Goal: Transaction & Acquisition: Purchase product/service

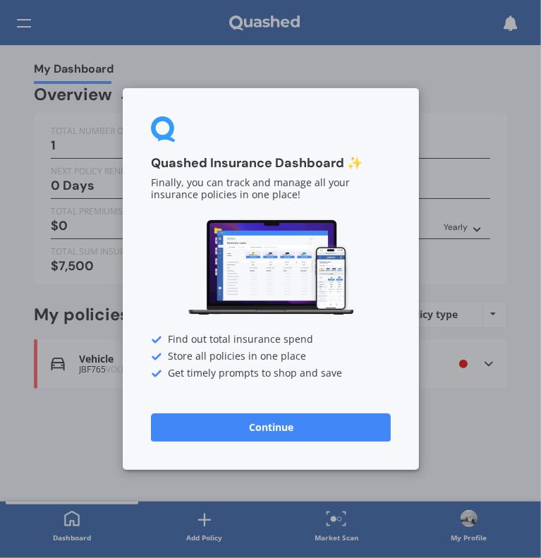
click at [292, 417] on button "Continue" at bounding box center [271, 427] width 240 height 28
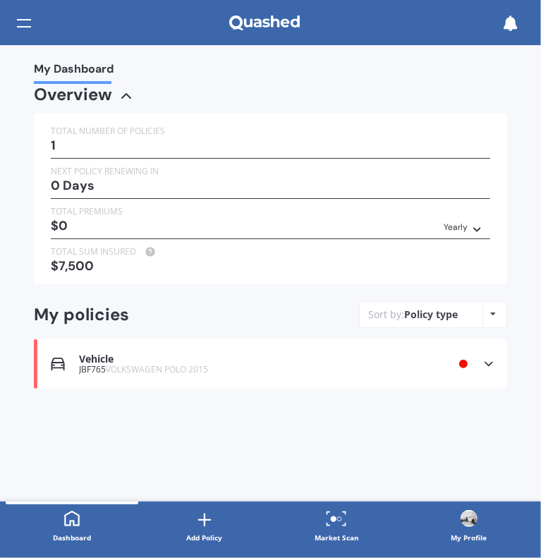
click at [328, 362] on div "Vehicle" at bounding box center [240, 359] width 322 height 12
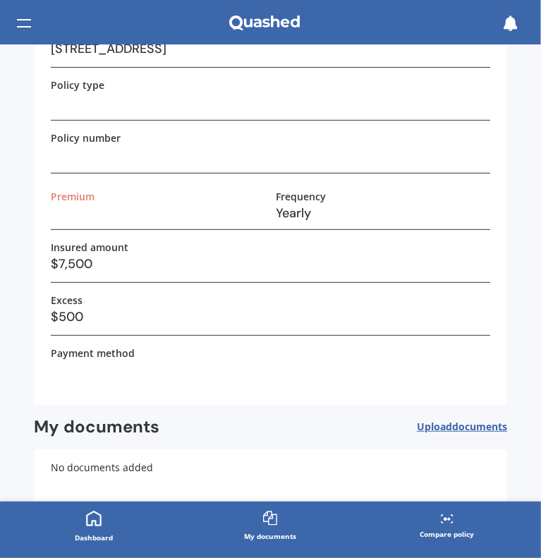
scroll to position [245, 0]
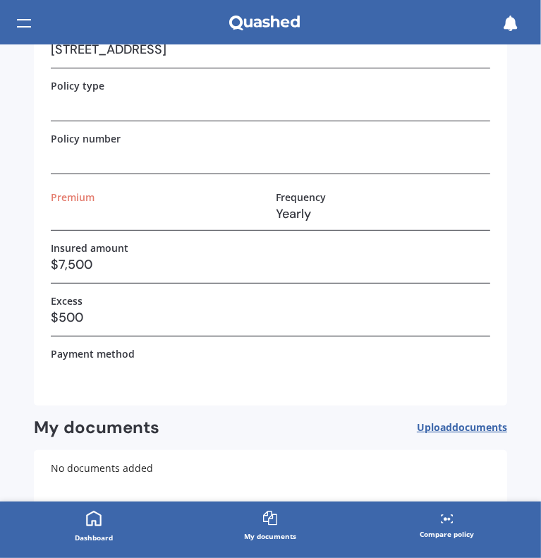
click at [451, 535] on div "Compare policy" at bounding box center [447, 534] width 54 height 14
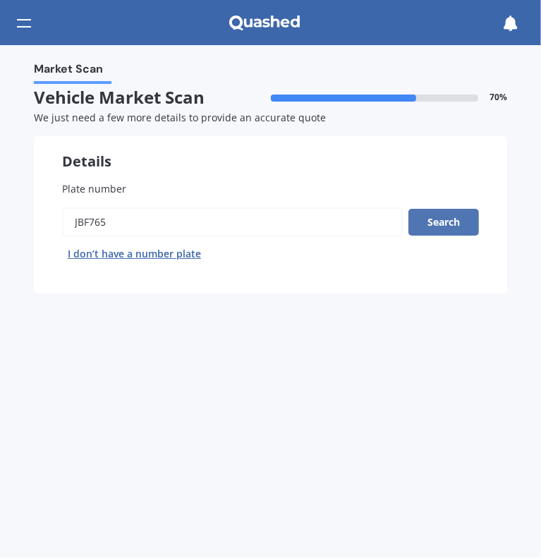
click at [423, 229] on button "Search" at bounding box center [443, 222] width 71 height 27
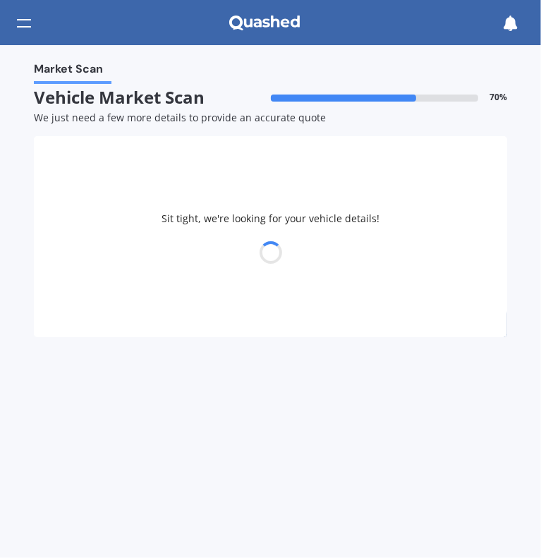
select select "VOLKSWAGEN"
select select "POLO"
select select "27"
select select "04"
select select "2005"
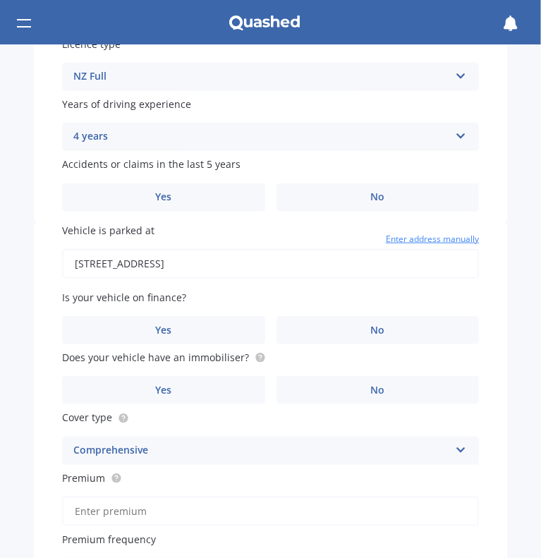
scroll to position [603, 0]
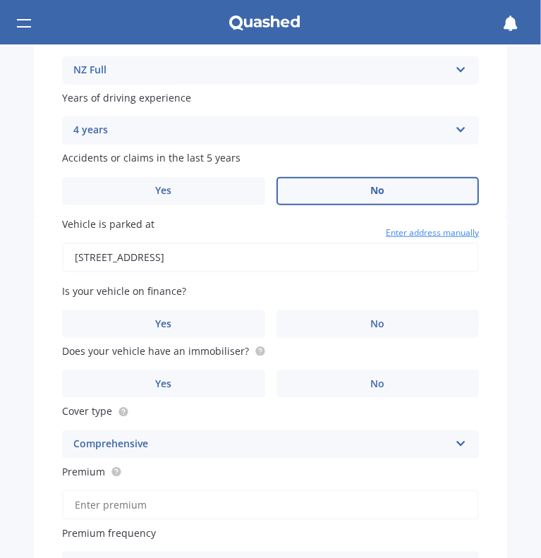
click at [415, 192] on label "No" at bounding box center [377, 191] width 203 height 28
click at [0, 0] on input "No" at bounding box center [0, 0] width 0 height 0
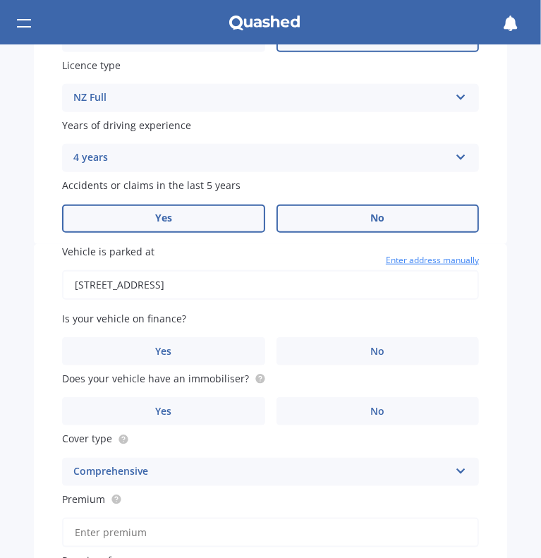
scroll to position [575, 0]
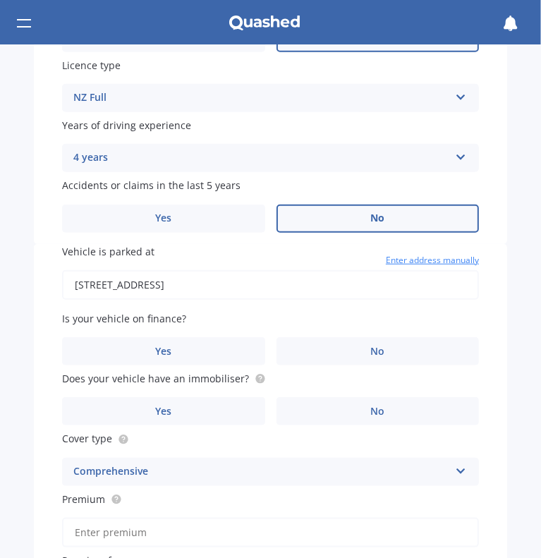
click at [240, 151] on div "4 years" at bounding box center [261, 158] width 376 height 17
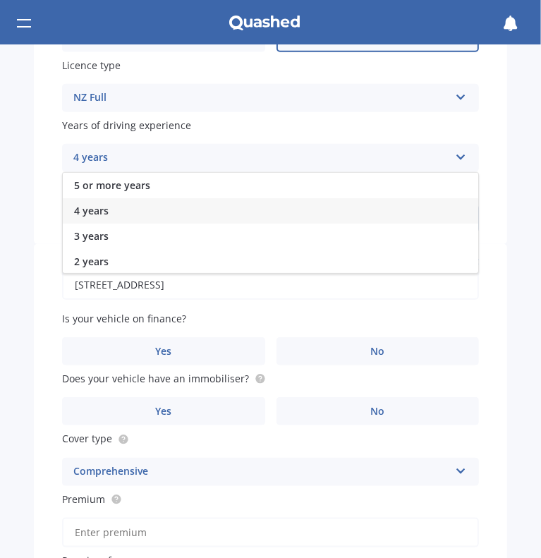
click at [240, 151] on div "4 years" at bounding box center [261, 158] width 376 height 17
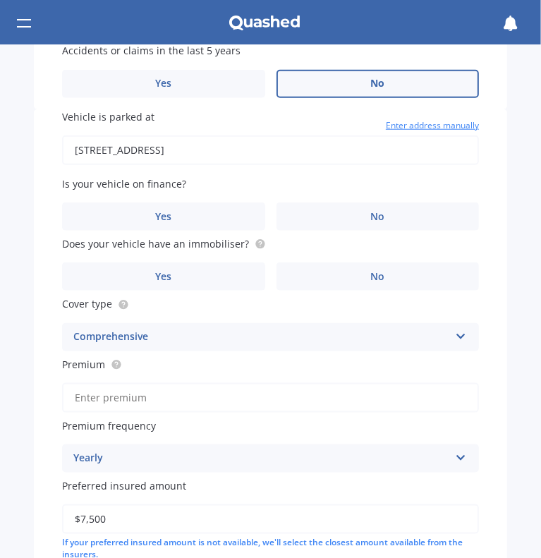
scroll to position [711, 0]
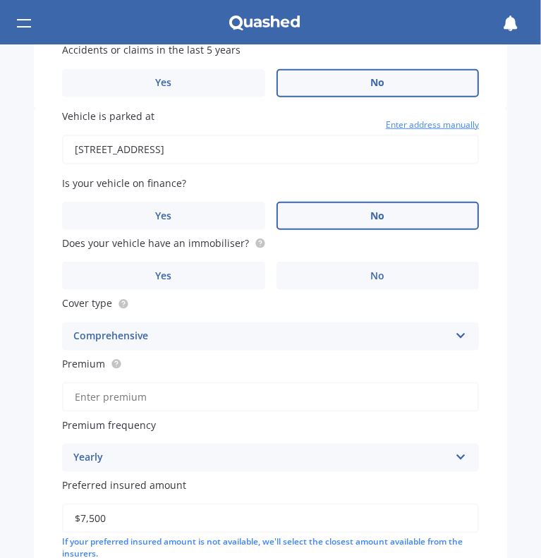
click at [334, 216] on label "No" at bounding box center [377, 216] width 203 height 28
click at [0, 0] on input "No" at bounding box center [0, 0] width 0 height 0
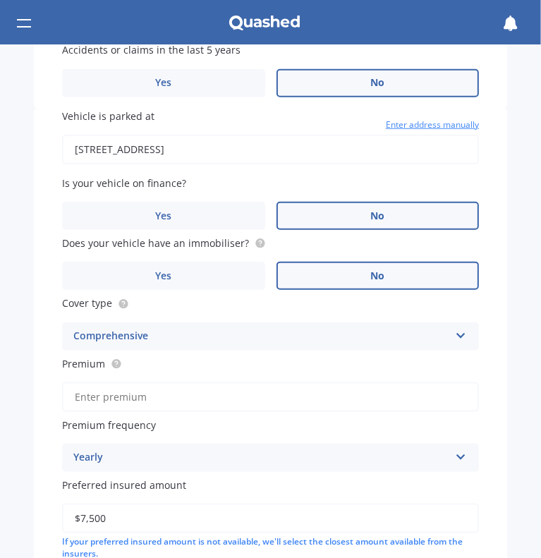
click at [324, 276] on label "No" at bounding box center [377, 276] width 203 height 28
click at [0, 0] on input "No" at bounding box center [0, 0] width 0 height 0
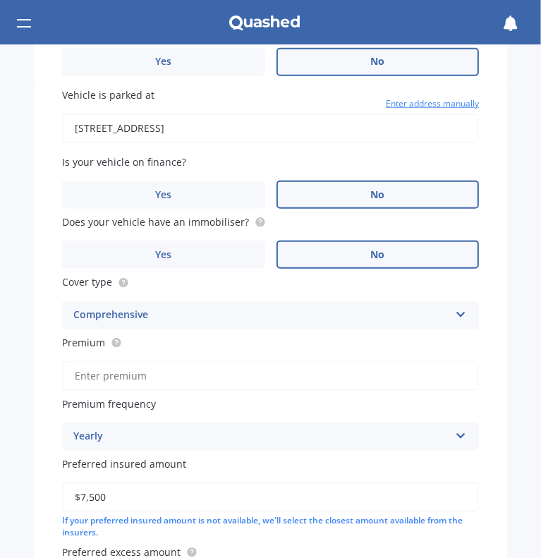
scroll to position [889, 0]
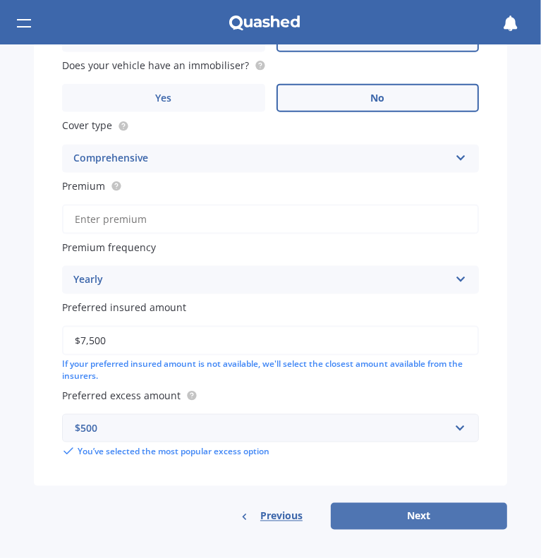
click at [405, 514] on button "Next" at bounding box center [419, 516] width 176 height 27
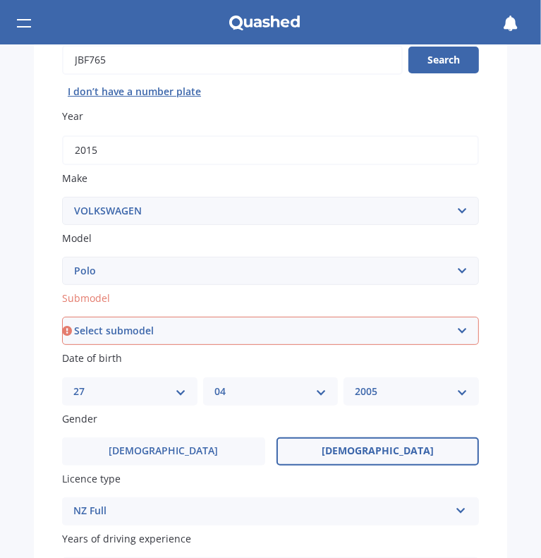
scroll to position [161, 0]
click at [175, 326] on select "Select submodel (All other) 1.2L tsi 1.4 1.4 TDI Blue Motion 1.4 Diesel Cross P…" at bounding box center [270, 331] width 417 height 28
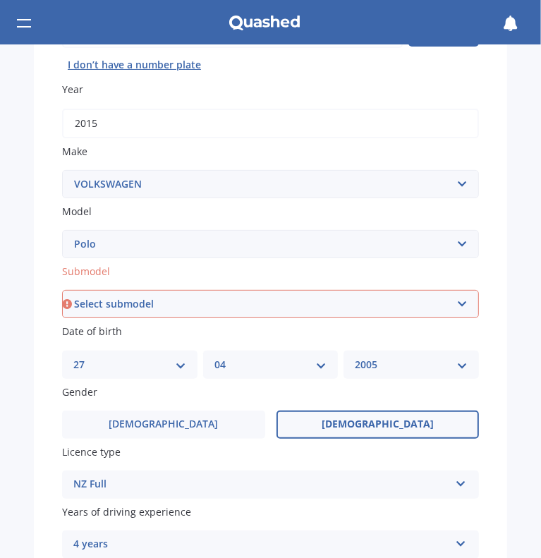
scroll to position [190, 0]
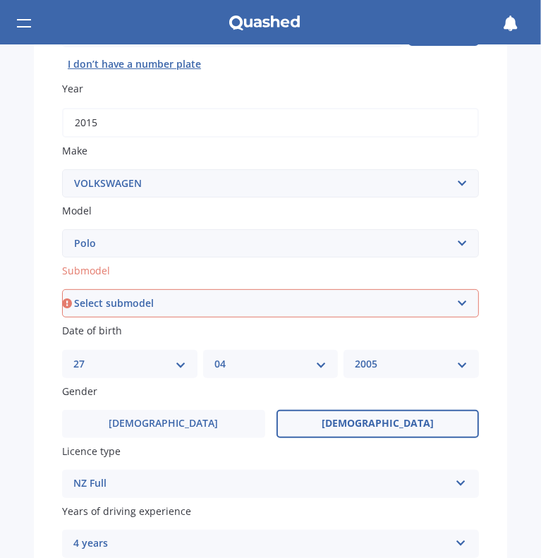
click at [171, 307] on select "Select submodel (All other) 1.2L tsi 1.4 1.4 TDI Blue Motion 1.4 Diesel Cross P…" at bounding box center [270, 303] width 417 height 28
select select "1.2L TSI"
click at [62, 289] on select "Select submodel (All other) 1.2L tsi 1.4 1.4 TDI Blue Motion 1.4 Diesel Cross P…" at bounding box center [270, 303] width 417 height 28
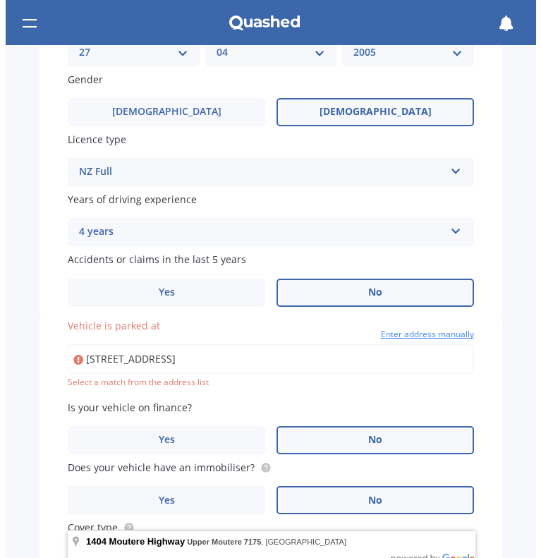
scroll to position [507, 0]
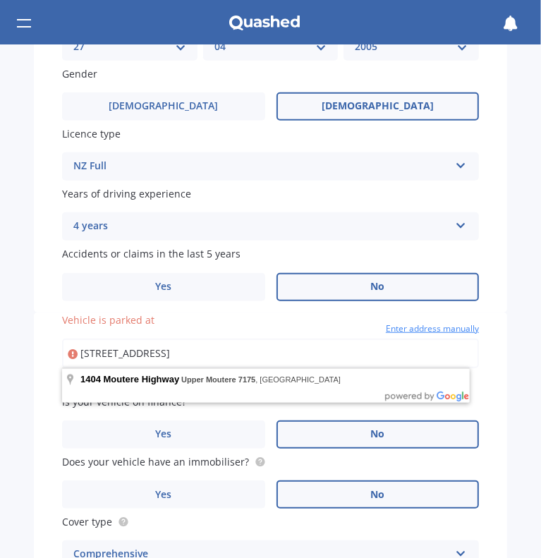
click at [313, 355] on input "[STREET_ADDRESS]" at bounding box center [270, 353] width 417 height 30
type input "[STREET_ADDRESS]"
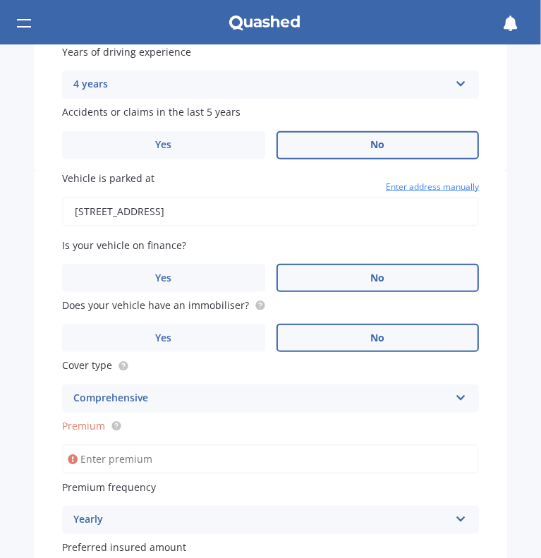
scroll to position [889, 0]
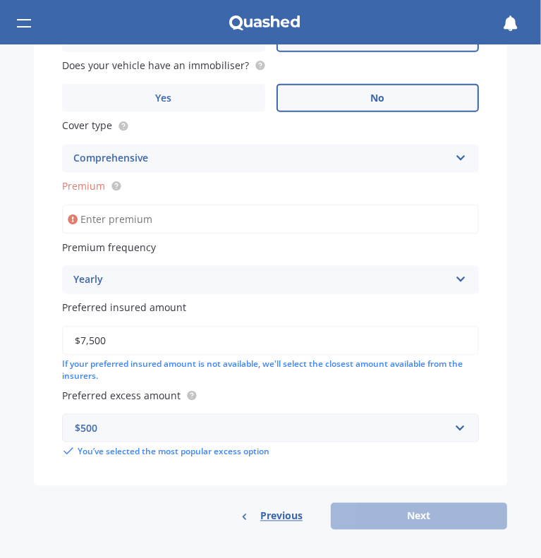
click at [371, 513] on div "Previous Next" at bounding box center [270, 516] width 473 height 27
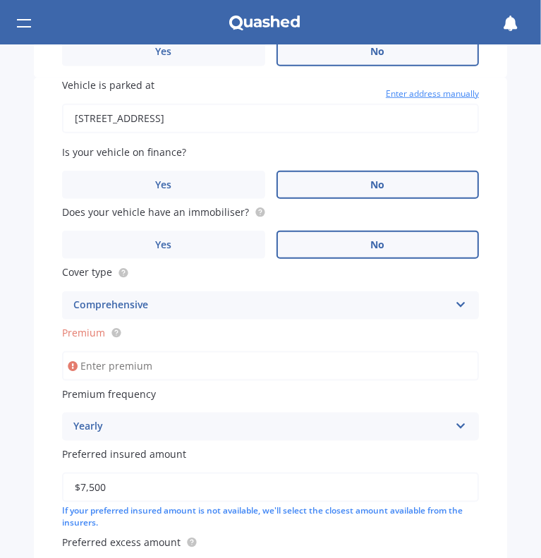
scroll to position [742, 0]
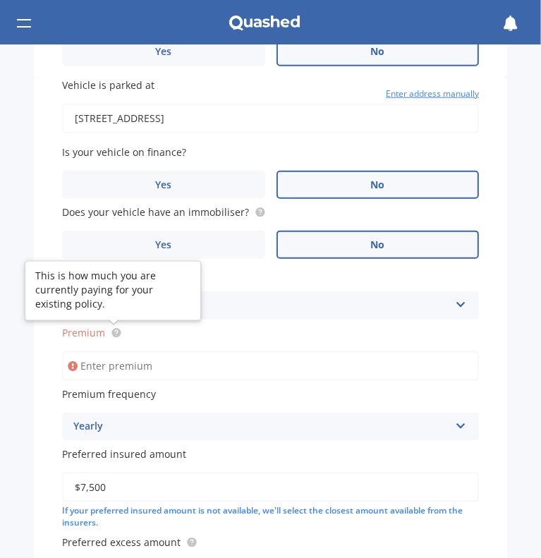
click at [115, 335] on circle at bounding box center [115, 332] width 9 height 9
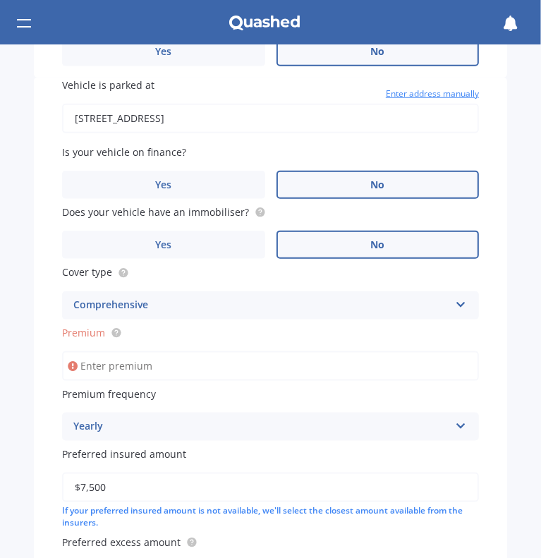
click at [118, 381] on div "Vehicle is parked at [STREET_ADDRESS] Enter address manually Is your vehicle on…" at bounding box center [270, 356] width 473 height 556
click at [126, 374] on input "Premium" at bounding box center [270, 366] width 417 height 30
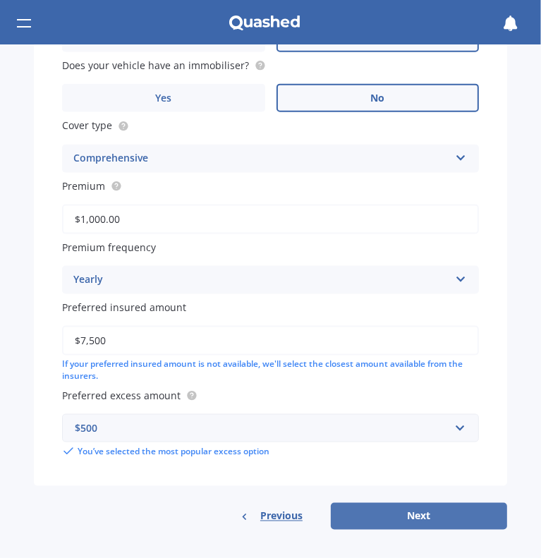
type input "$1,000.00"
click at [405, 504] on button "Next" at bounding box center [419, 516] width 176 height 27
select select "27"
select select "04"
select select "2005"
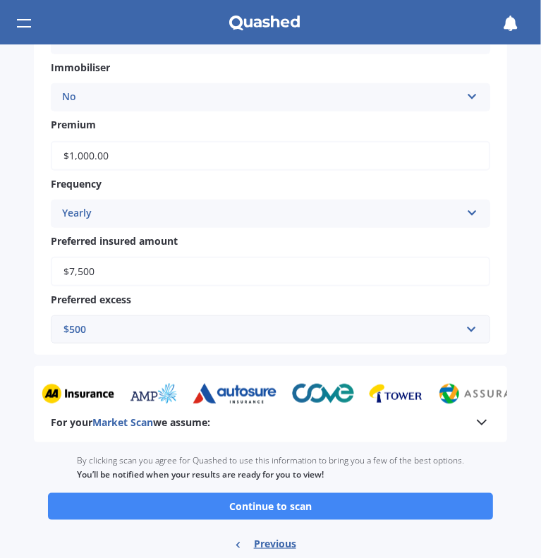
scroll to position [664, 0]
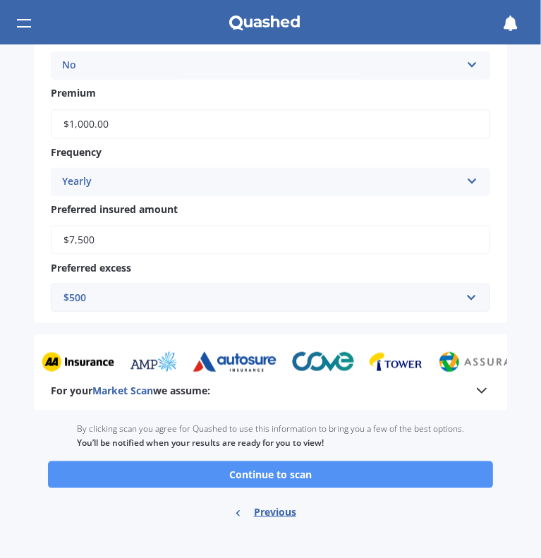
click at [136, 476] on button "Continue to scan" at bounding box center [270, 474] width 445 height 27
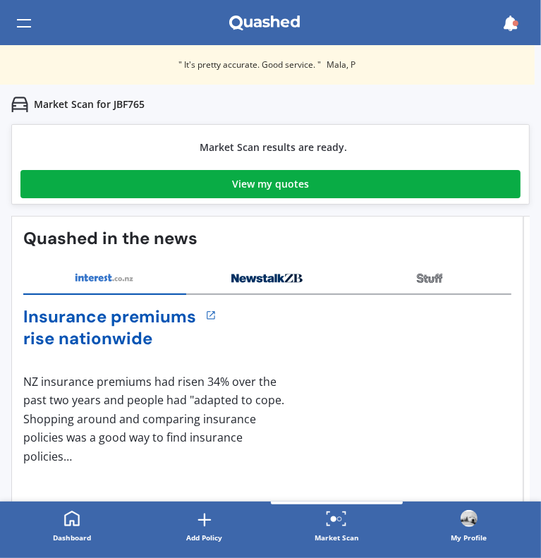
click at [193, 173] on link "View my quotes" at bounding box center [270, 184] width 500 height 28
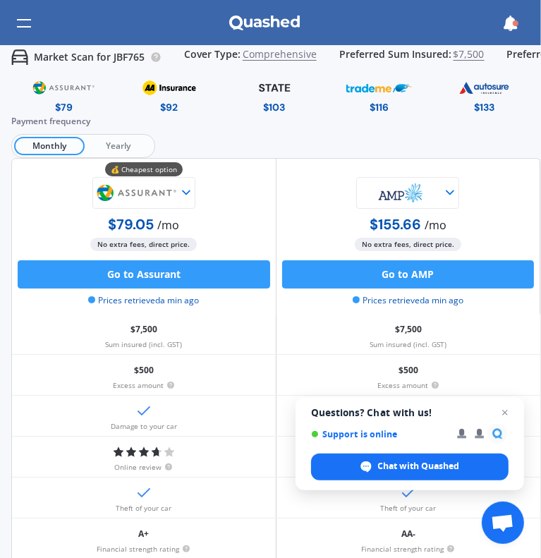
click at [118, 143] on span "Yearly" at bounding box center [119, 146] width 68 height 18
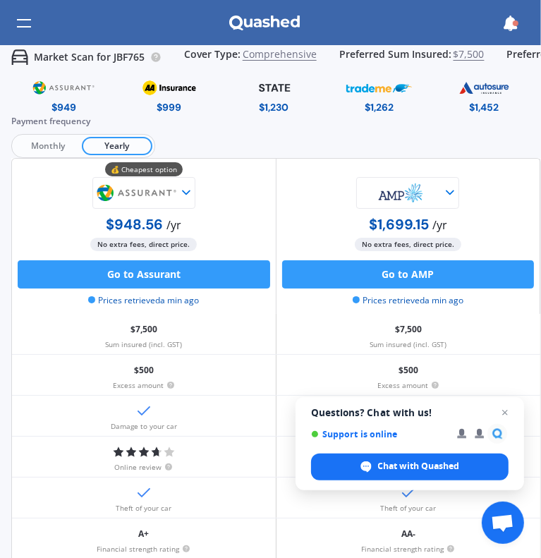
click at [154, 92] on img at bounding box center [169, 87] width 66 height 25
click at [290, 89] on img at bounding box center [274, 87] width 69 height 25
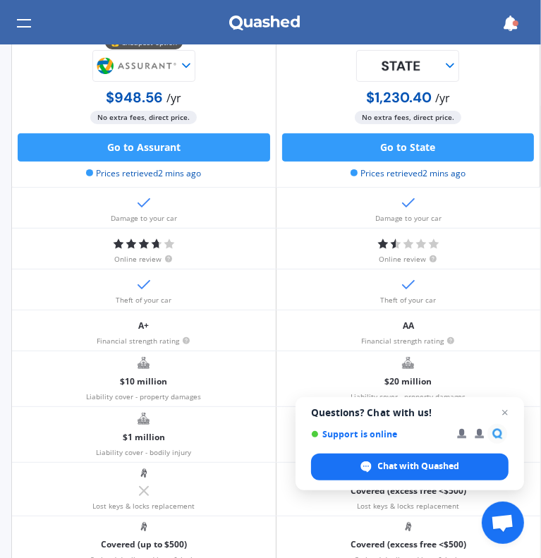
scroll to position [209, 0]
click at [420, 67] on img at bounding box center [400, 66] width 85 height 30
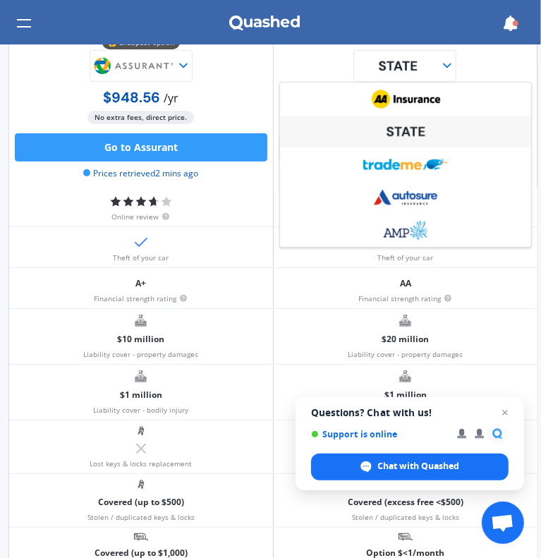
scroll to position [243, 4]
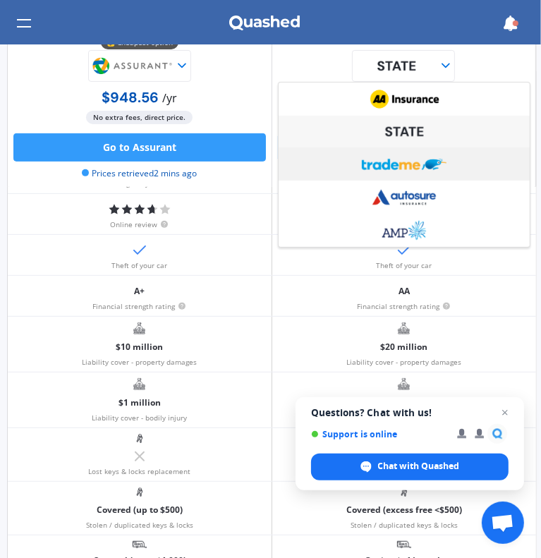
click at [432, 168] on img at bounding box center [403, 164] width 85 height 32
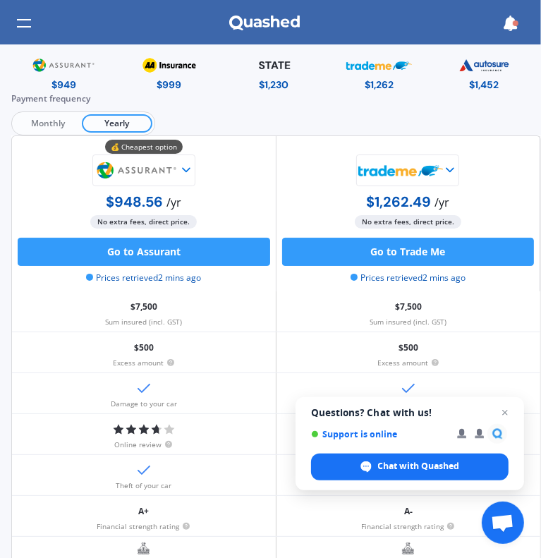
scroll to position [0, 0]
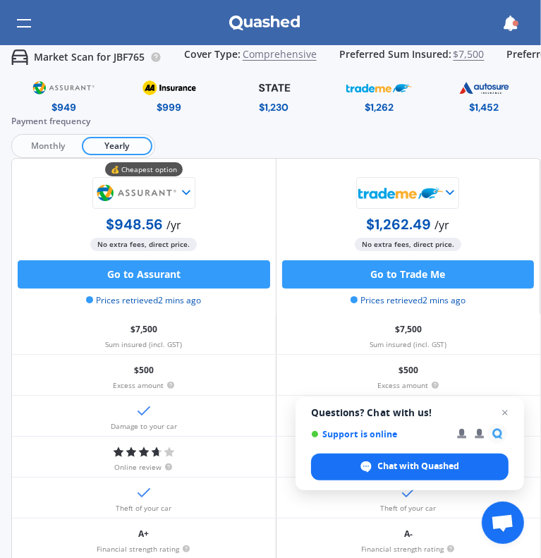
click at [20, 19] on div at bounding box center [24, 23] width 14 height 27
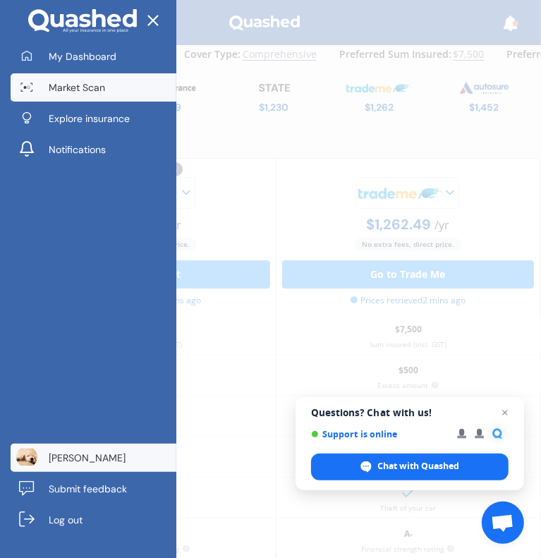
click at [82, 454] on span "[PERSON_NAME]" at bounding box center [87, 458] width 77 height 14
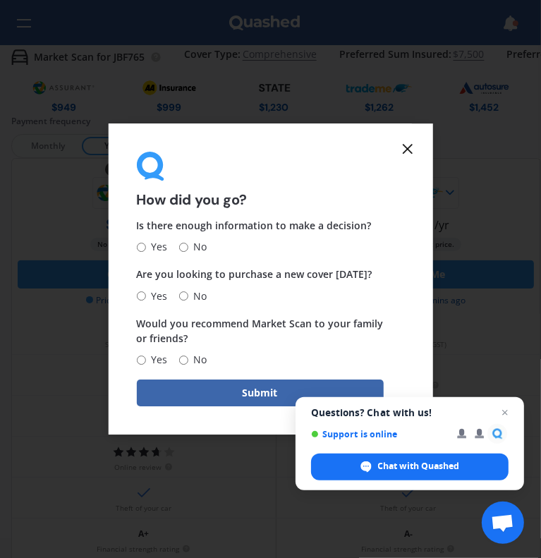
click at [406, 146] on line at bounding box center [407, 149] width 8 height 8
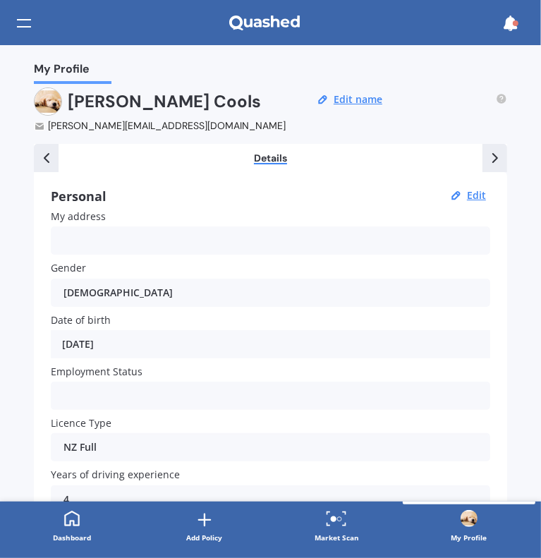
click at [525, 16] on div "My Profile" at bounding box center [270, 22] width 541 height 45
click at [520, 20] on div at bounding box center [510, 23] width 27 height 27
click at [101, 97] on h2 "[PERSON_NAME]" at bounding box center [164, 101] width 193 height 28
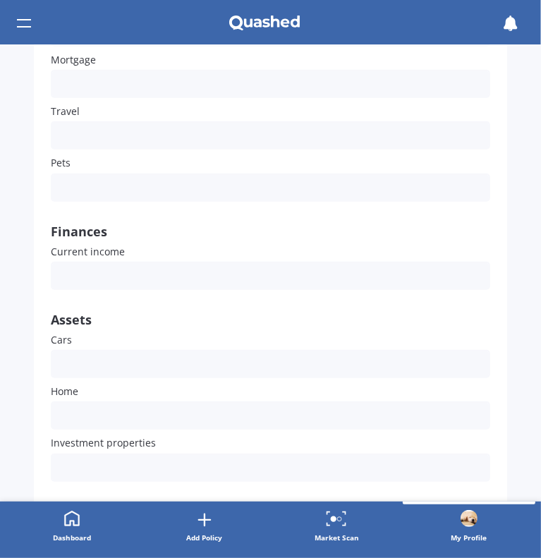
scroll to position [592, 0]
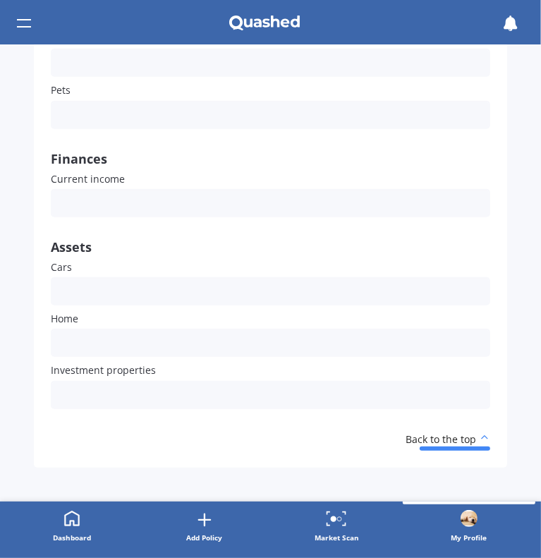
click at [234, 226] on div "My address Gender [DEMOGRAPHIC_DATA] [DEMOGRAPHIC_DATA] [DEMOGRAPHIC_DATA] Date…" at bounding box center [270, 16] width 439 height 797
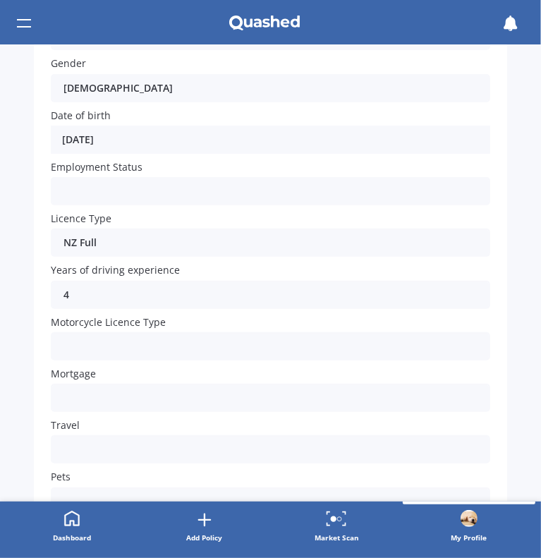
scroll to position [0, 0]
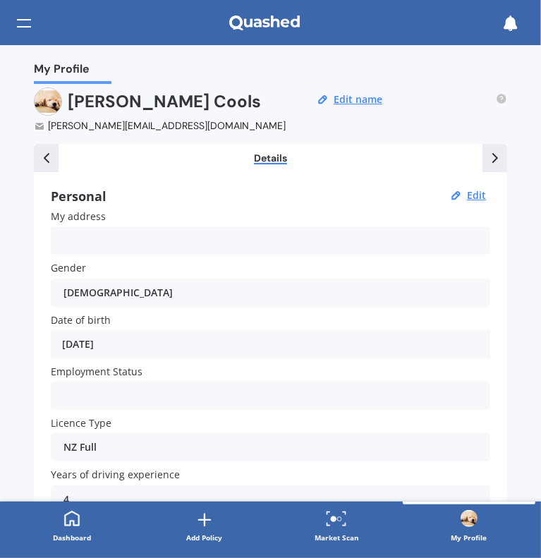
click at [480, 533] on div "My Profile" at bounding box center [469, 537] width 36 height 14
click at [90, 98] on h2 "[PERSON_NAME]" at bounding box center [164, 101] width 193 height 28
click at [357, 97] on button "Edit name" at bounding box center [357, 99] width 57 height 13
click at [23, 30] on div at bounding box center [24, 23] width 14 height 27
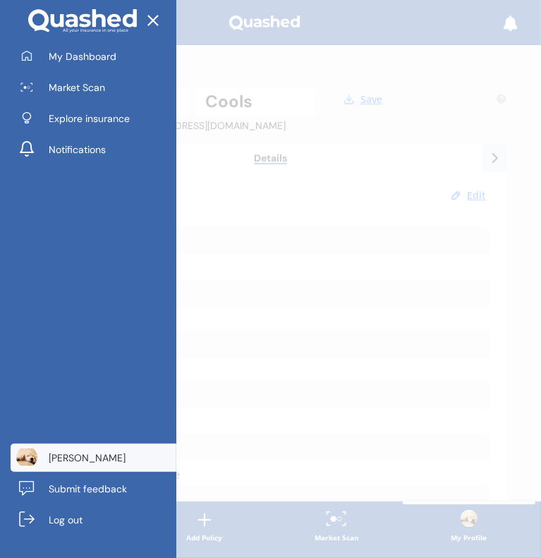
click at [77, 446] on link "[PERSON_NAME]" at bounding box center [94, 458] width 166 height 28
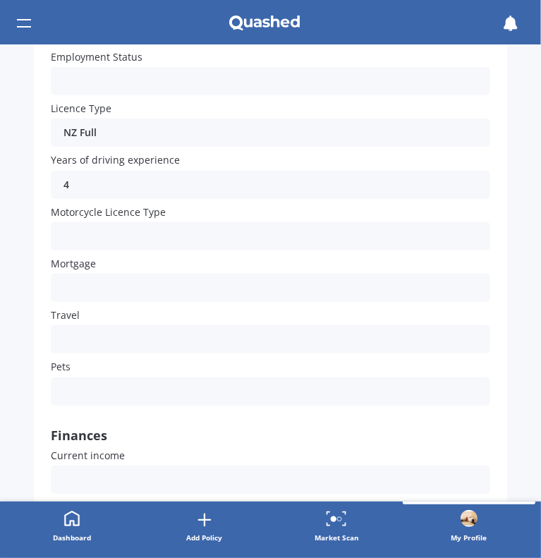
scroll to position [592, 0]
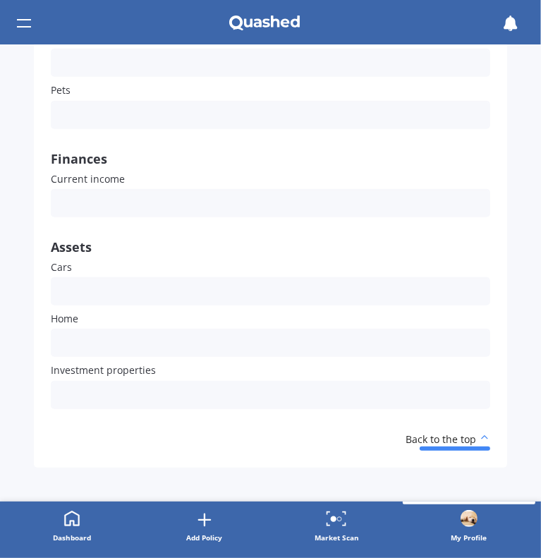
click at [90, 516] on link "Dashboard" at bounding box center [72, 526] width 133 height 51
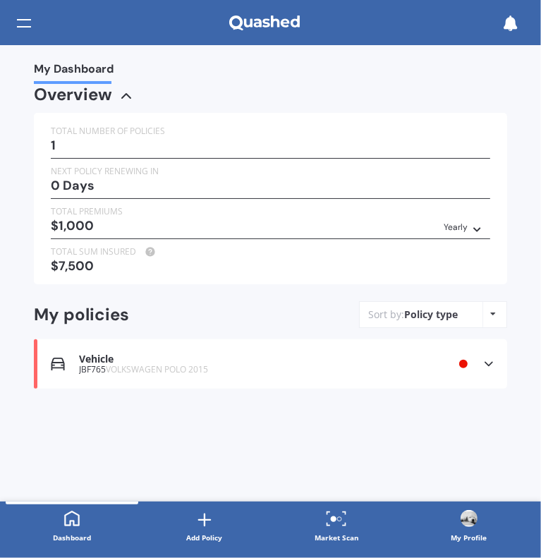
click at [490, 358] on icon at bounding box center [489, 364] width 14 height 14
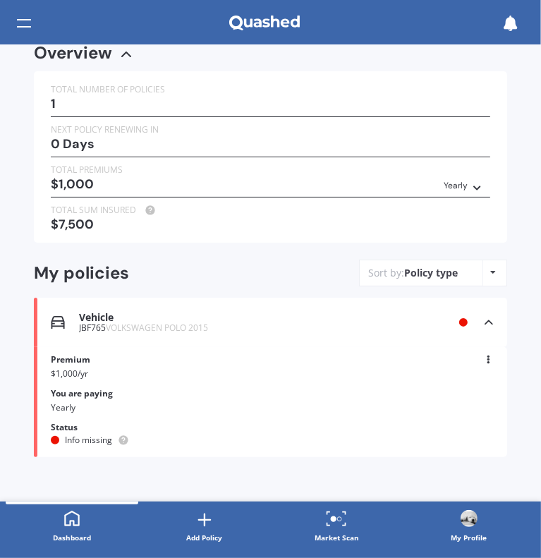
scroll to position [47, 0]
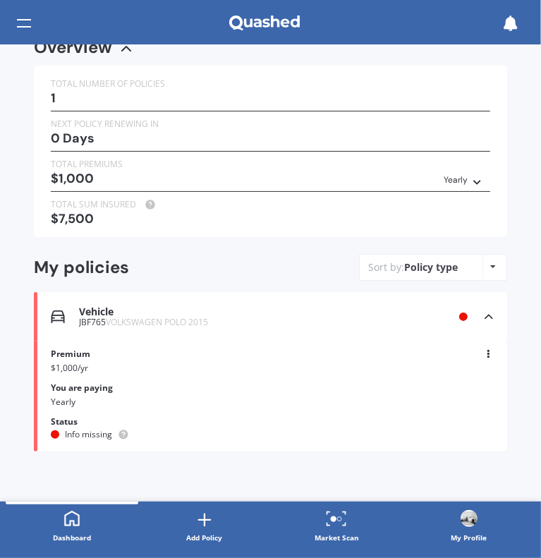
click at [20, 18] on div at bounding box center [24, 23] width 14 height 27
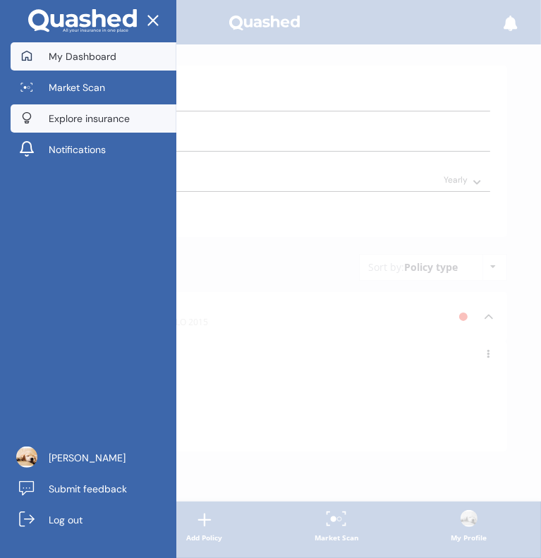
click at [116, 116] on span "Explore insurance" at bounding box center [89, 118] width 81 height 14
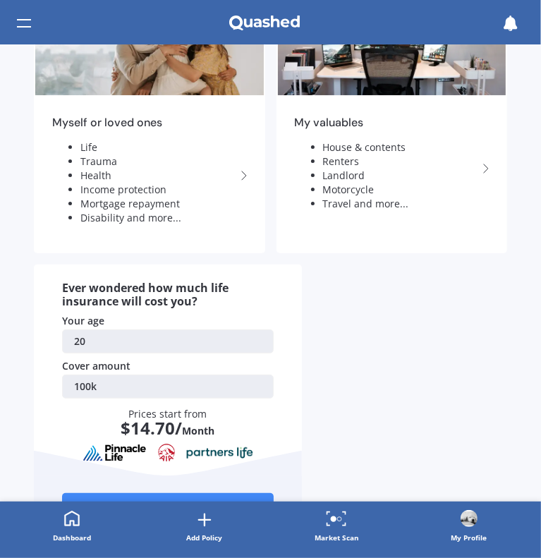
scroll to position [175, 0]
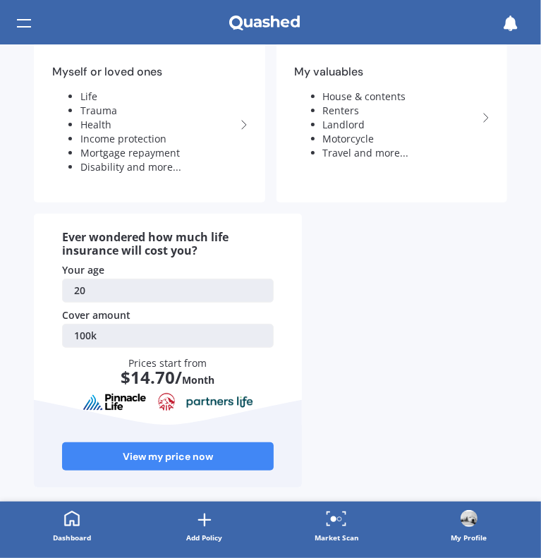
click at [32, 16] on div "Explore insurance" at bounding box center [270, 22] width 541 height 45
click at [30, 22] on div at bounding box center [24, 23] width 14 height 27
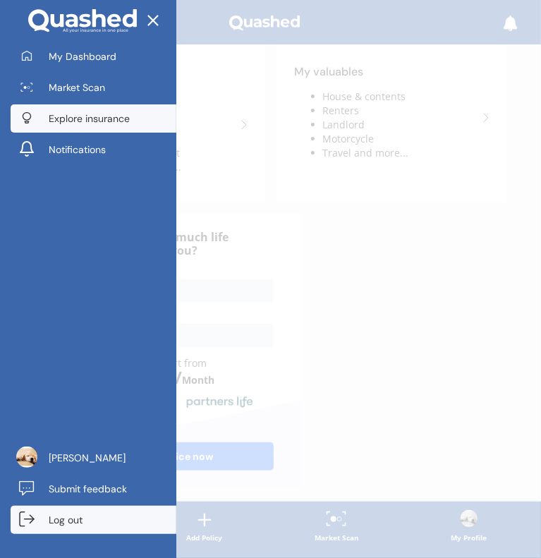
click at [89, 513] on link "Log out" at bounding box center [94, 520] width 166 height 28
